Goal: Find specific page/section: Find specific page/section

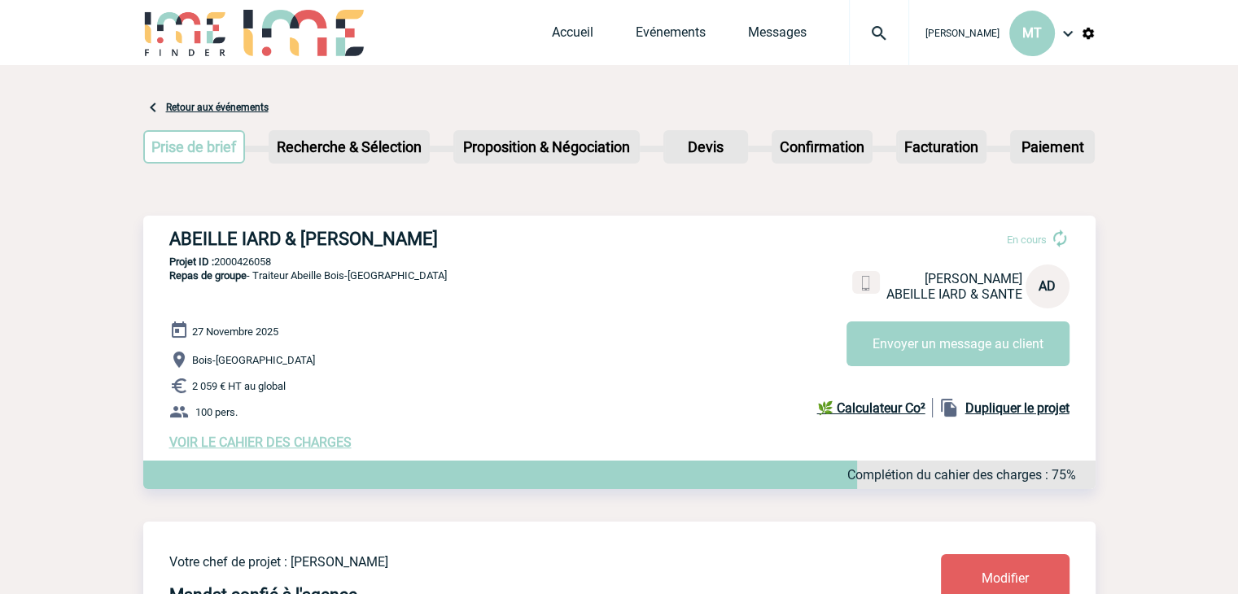
click at [241, 235] on h3 "ABEILLE IARD & SANTE - Anne DEVAUX" at bounding box center [413, 239] width 488 height 20
copy div "ABEILLE IARD & SANTE - Anne DEVAUX"
click at [329, 268] on p "Projet ID : 2000426058" at bounding box center [619, 262] width 952 height 12
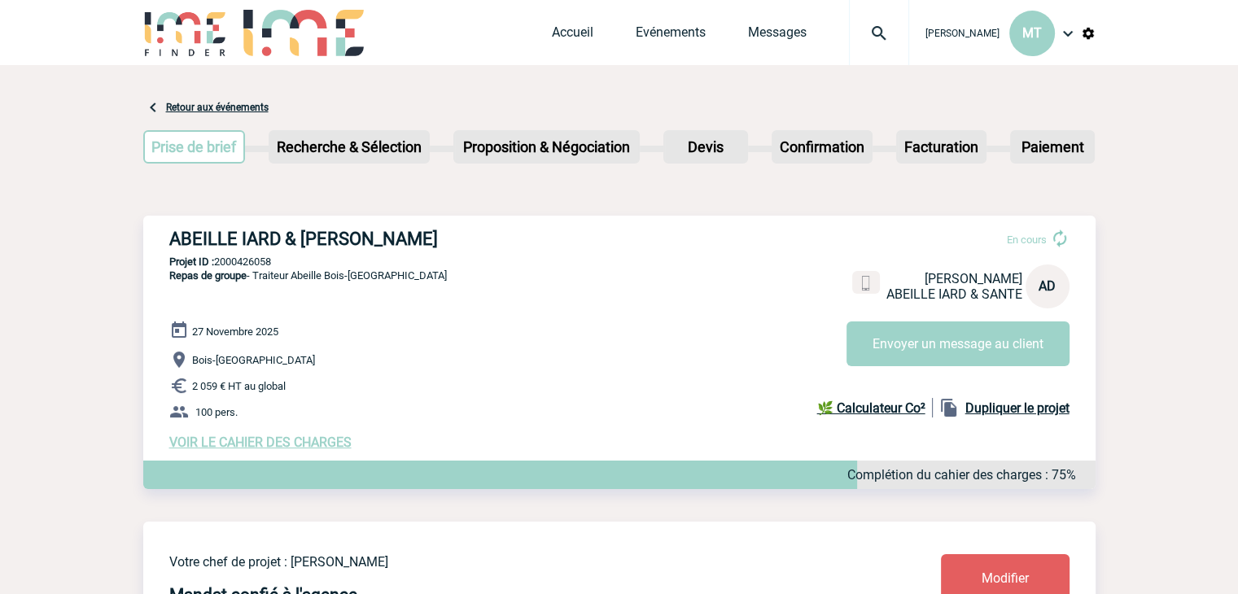
drag, startPoint x: 289, startPoint y: 261, endPoint x: 215, endPoint y: 266, distance: 74.2
click at [215, 266] on p "Projet ID : 2000426058" at bounding box center [619, 262] width 952 height 12
copy p "2000426058"
click at [280, 281] on span "Repas de groupe - Traiteur Abeille Bois-Colombes" at bounding box center [308, 275] width 278 height 12
click at [307, 243] on h3 "ABEILLE IARD & SANTE - Anne DEVAUX" at bounding box center [413, 239] width 488 height 20
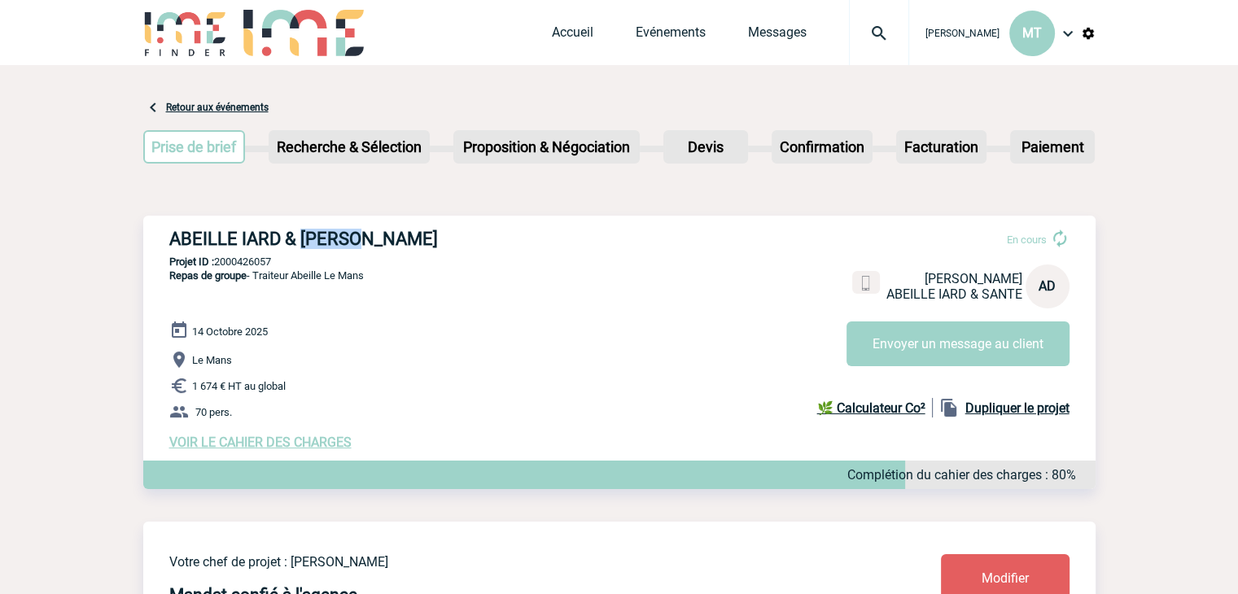
click at [307, 243] on h3 "ABEILLE IARD & SANTE - Anne DEVAUX" at bounding box center [413, 239] width 488 height 20
copy div "ABEILLE IARD & SANTE - Anne DEVAUX"
click at [576, 267] on p "Projet ID : 2000426057" at bounding box center [619, 262] width 952 height 12
drag, startPoint x: 283, startPoint y: 261, endPoint x: 215, endPoint y: 262, distance: 68.4
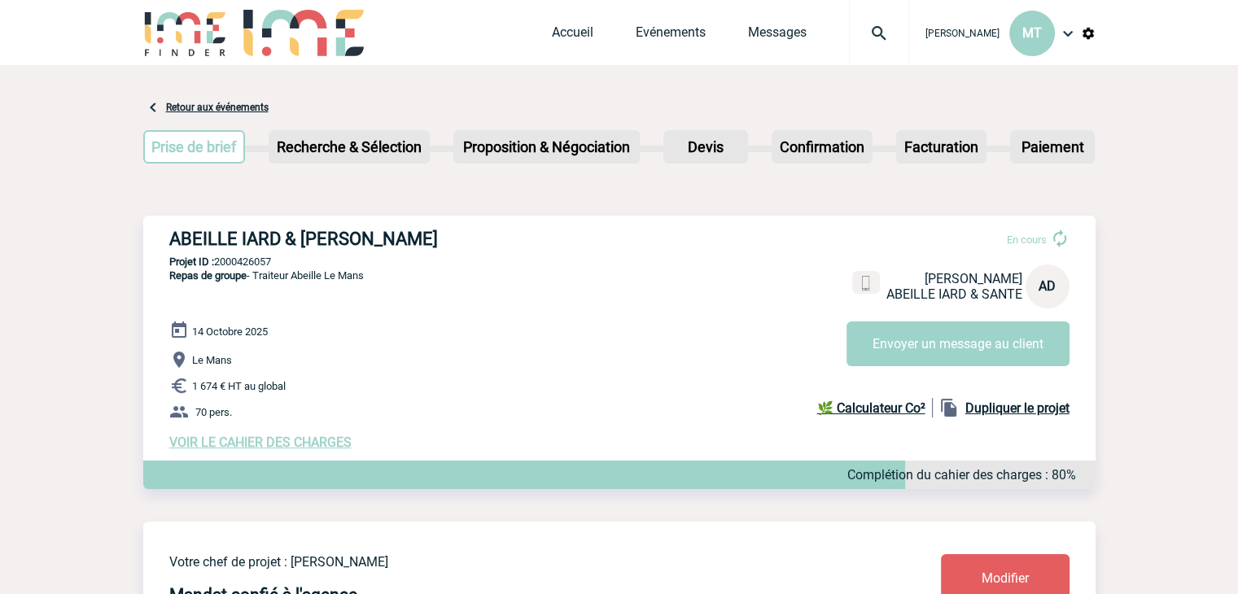
click at [215, 262] on p "Projet ID : 2000426057" at bounding box center [619, 262] width 952 height 12
copy p "2000426057"
